Goal: Transaction & Acquisition: Purchase product/service

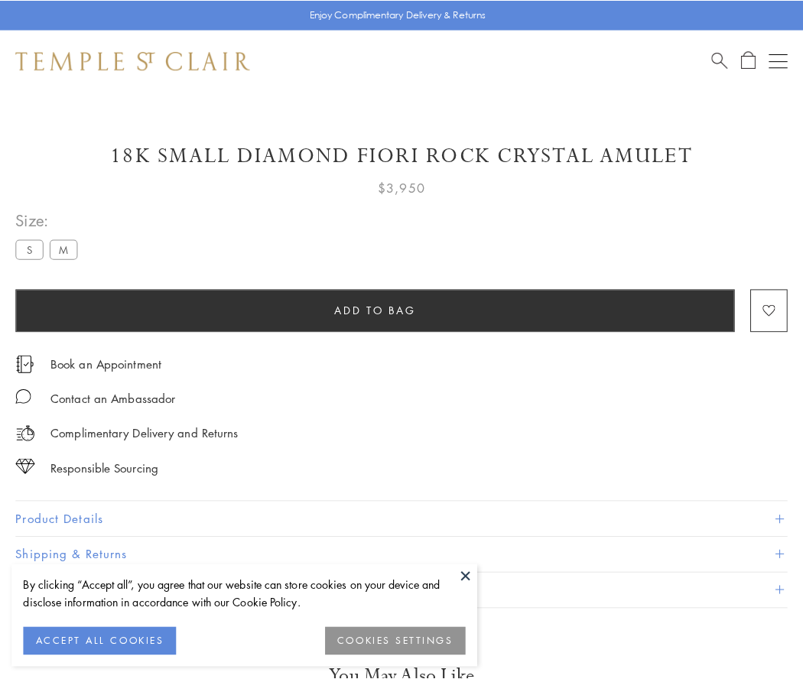
scroll to position [48, 0]
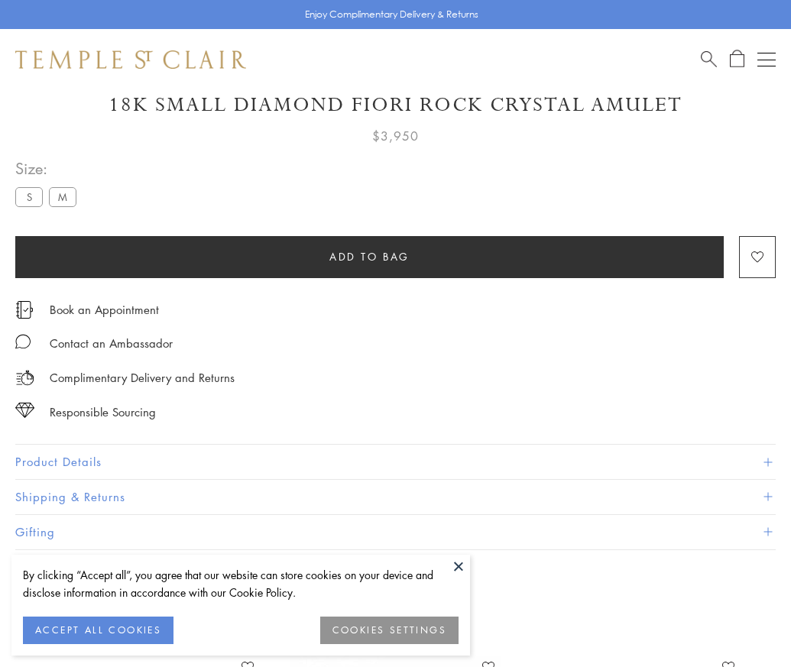
click at [369, 256] on span "Add to bag" at bounding box center [369, 256] width 80 height 17
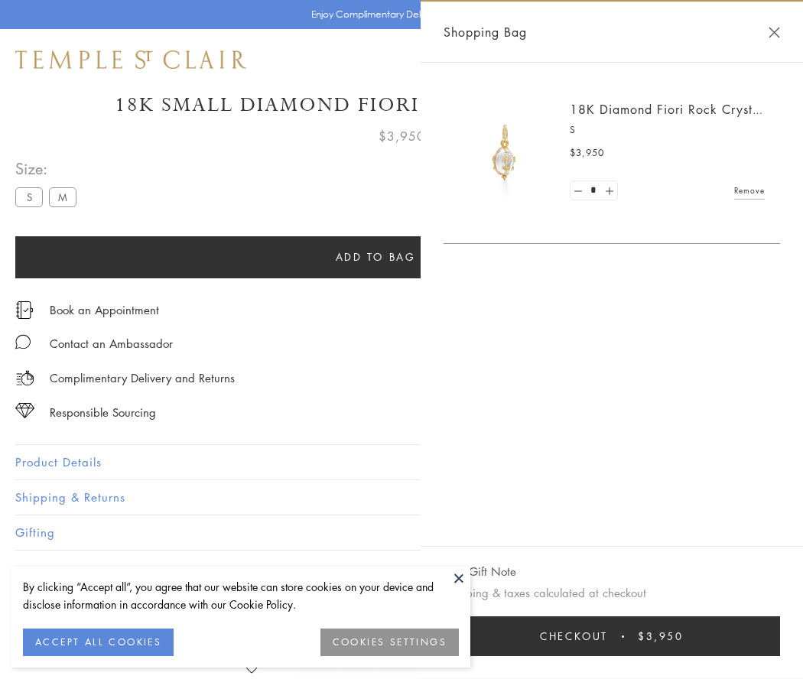
click at [612, 636] on button "Checkout $3,950" at bounding box center [611, 636] width 336 height 40
